Goal: Task Accomplishment & Management: Complete application form

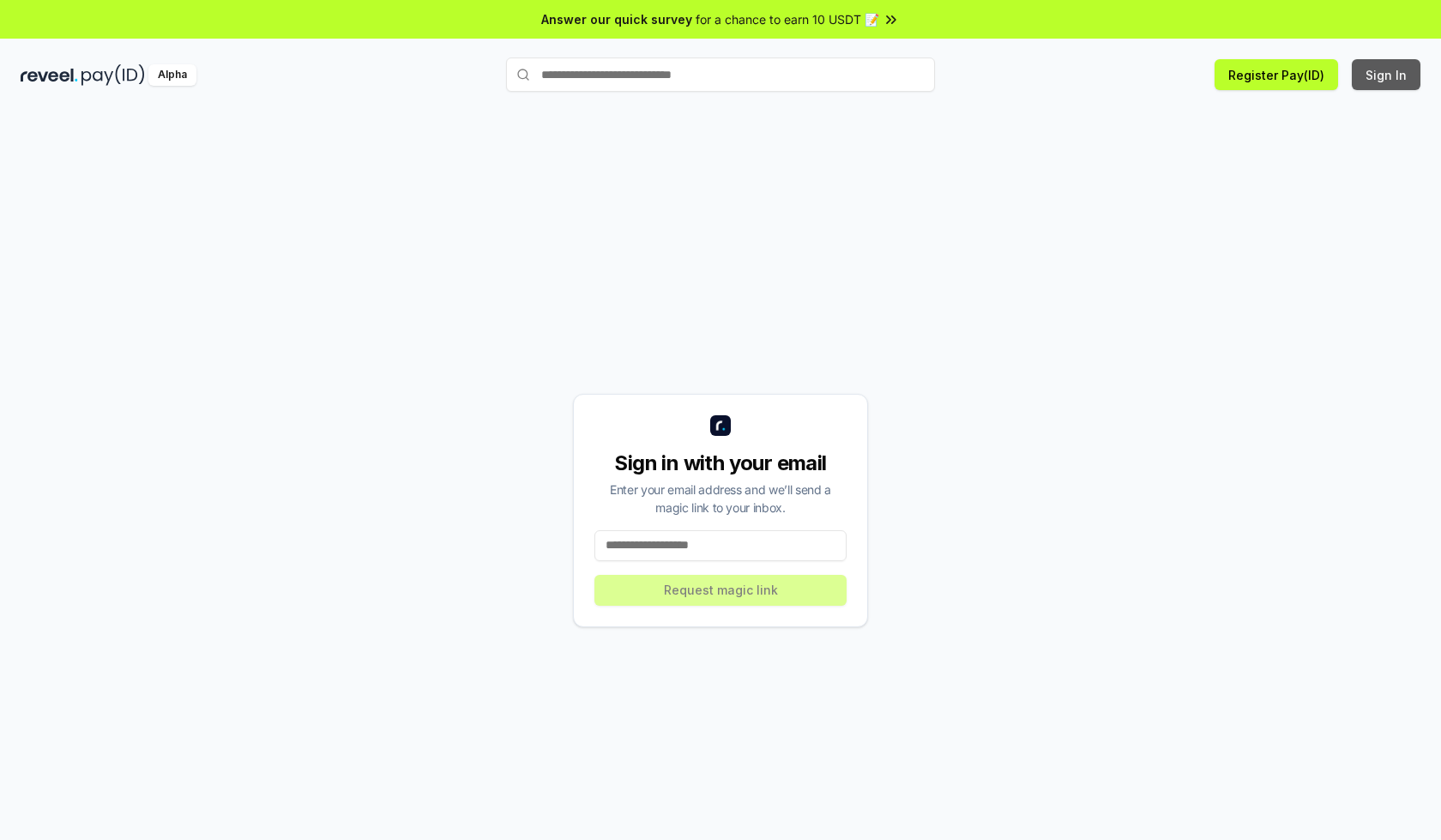
click at [1387, 74] on button "Sign In" at bounding box center [1385, 74] width 68 height 31
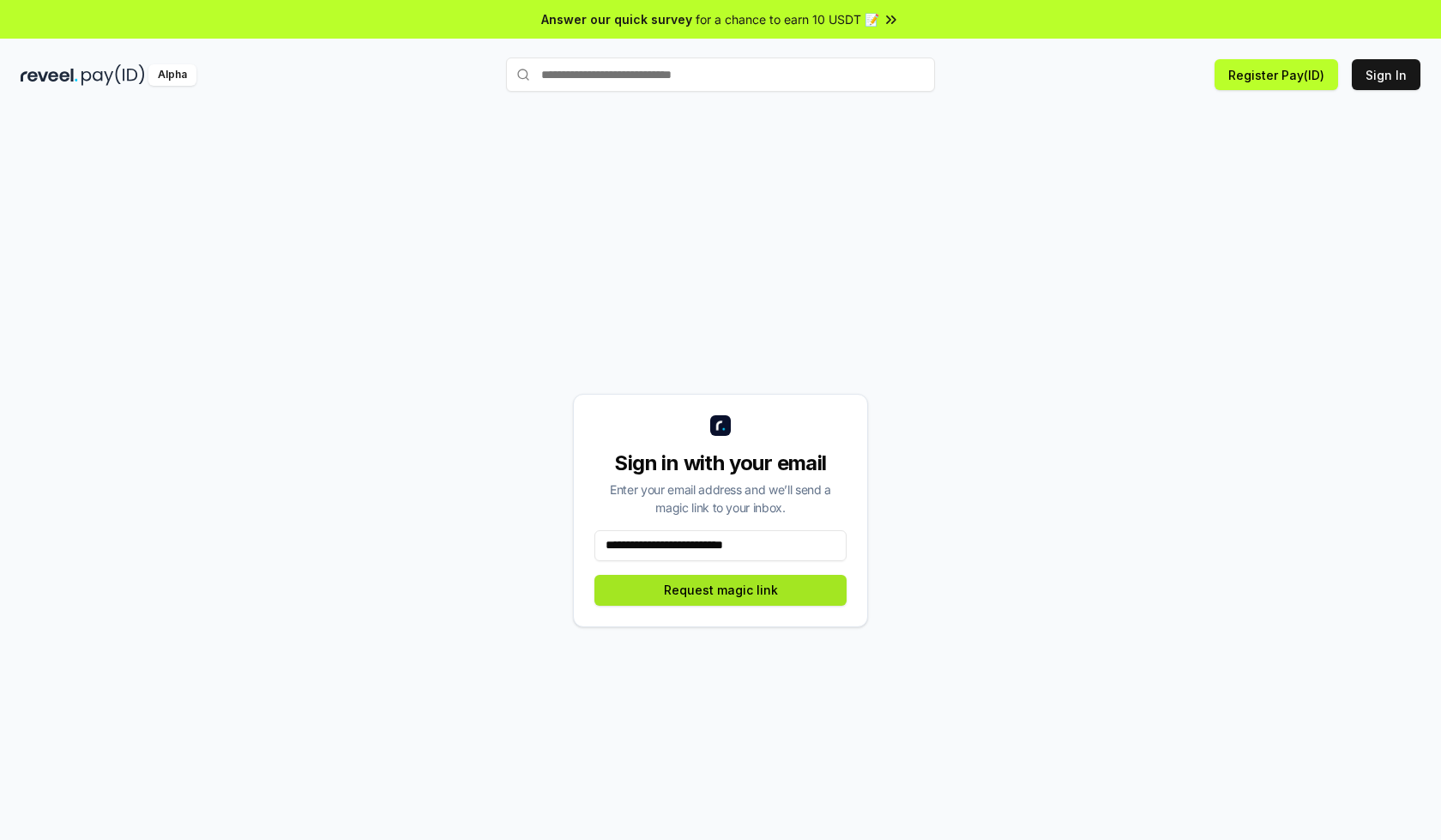
type input "**********"
click at [721, 589] on button "Request magic link" at bounding box center [720, 590] width 252 height 31
